Goal: Information Seeking & Learning: Learn about a topic

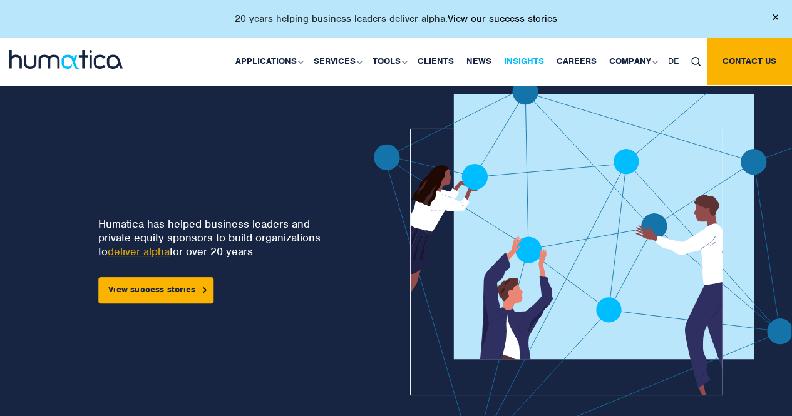
click at [515, 58] on link "Insights" at bounding box center [524, 62] width 53 height 48
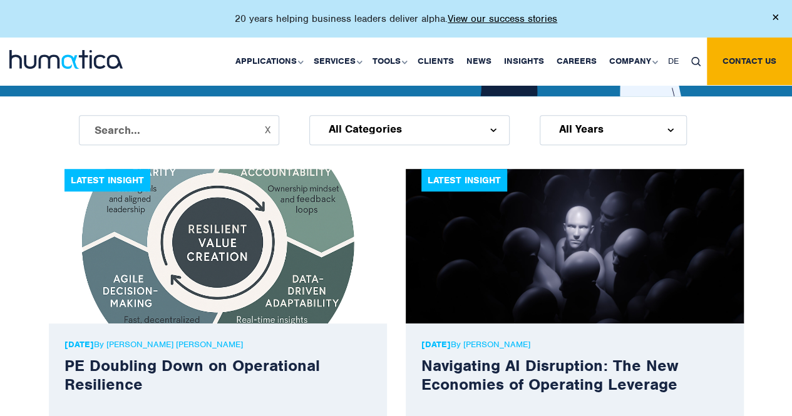
scroll to position [313, 0]
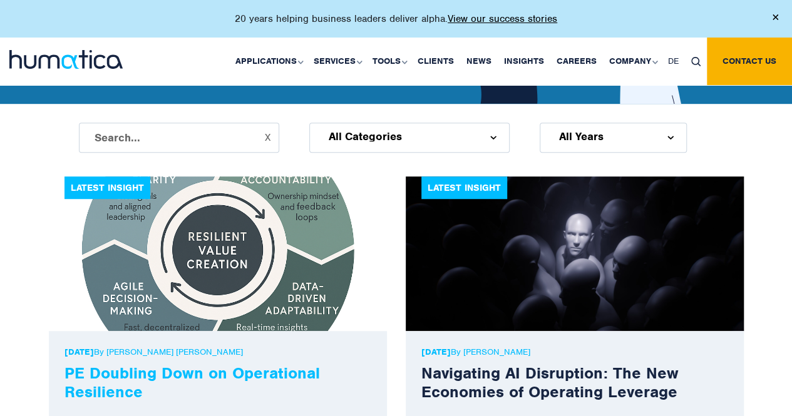
click at [214, 379] on link "PE Doubling Down on Operational Resilience" at bounding box center [191, 382] width 255 height 39
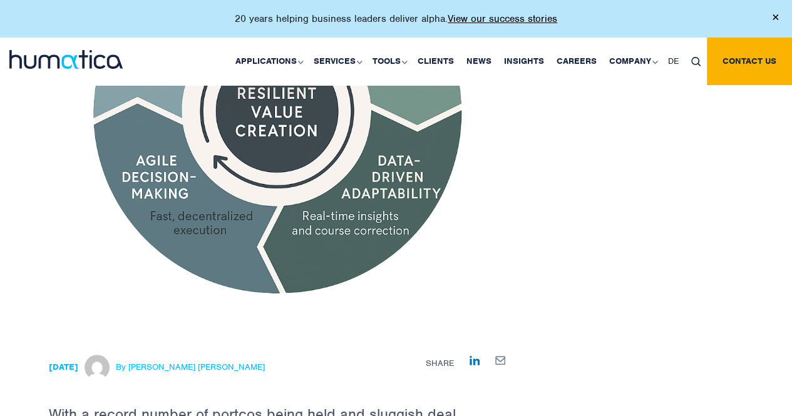
scroll to position [376, 0]
